Goal: Task Accomplishment & Management: Complete application form

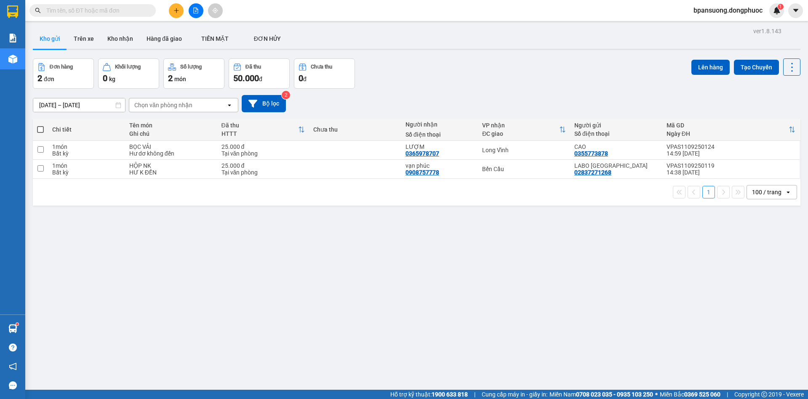
click at [90, 13] on input "text" at bounding box center [95, 10] width 99 height 9
click at [138, 12] on input "text" at bounding box center [95, 10] width 99 height 9
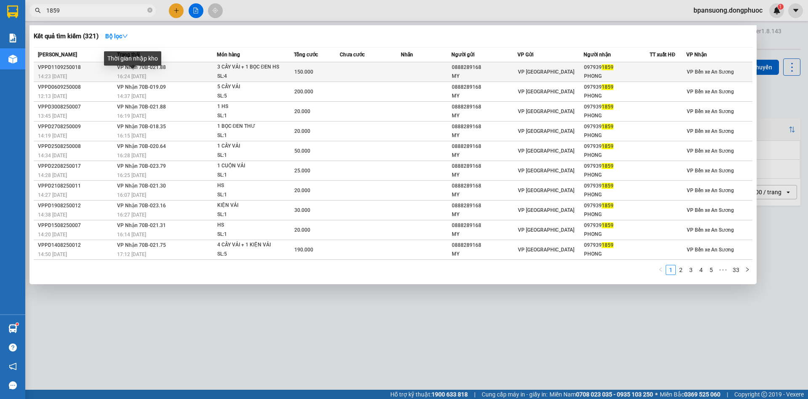
type input "1859"
click at [110, 79] on div "14:23 [DATE]" at bounding box center [76, 76] width 77 height 9
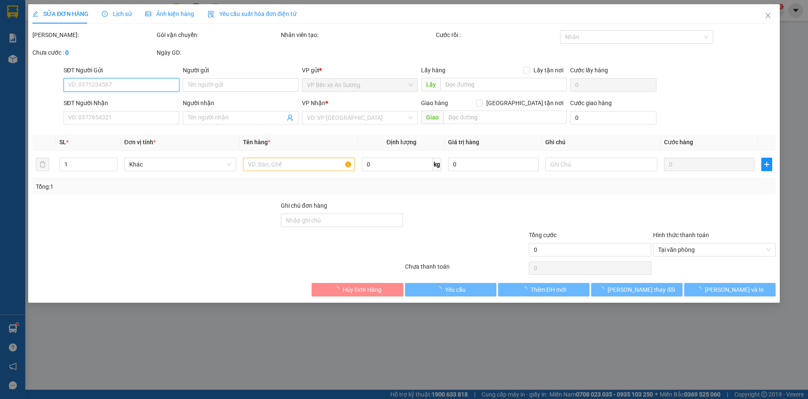
type input "0888289168"
type input "MY"
type input "0979391859"
type input "PHONG"
type input "150.000"
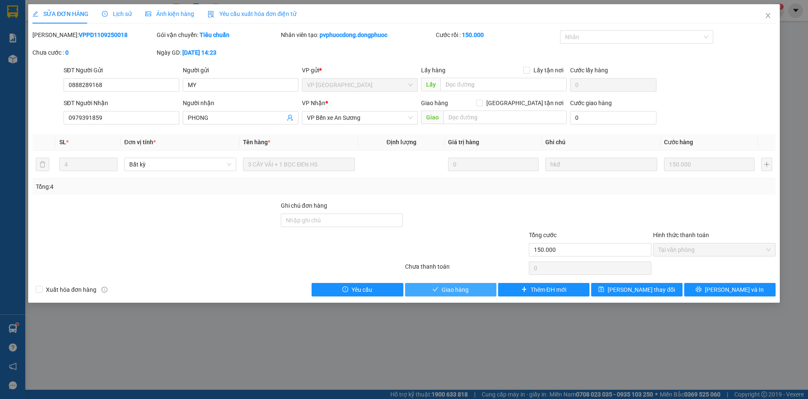
click at [453, 289] on span "Giao hàng" at bounding box center [454, 289] width 27 height 9
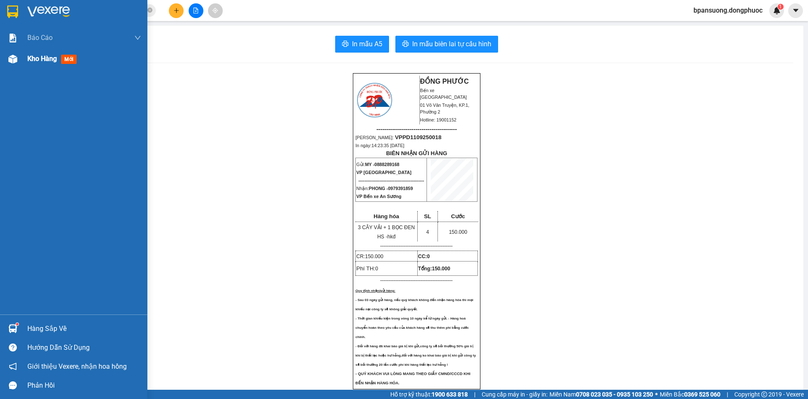
click at [53, 61] on span "Kho hàng" at bounding box center [41, 59] width 29 height 8
